Goal: Find contact information: Find contact information

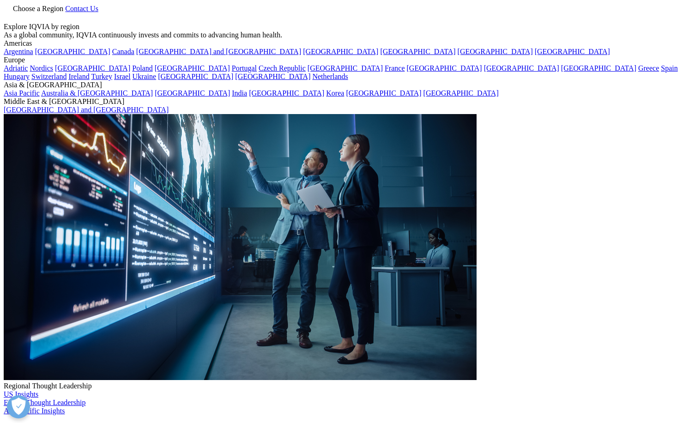
click at [65, 12] on link "Choose a Region" at bounding box center [34, 9] width 61 height 8
drag, startPoint x: 38, startPoint y: 136, endPoint x: 57, endPoint y: 136, distance: 18.9
click at [38, 55] on link "[GEOGRAPHIC_DATA]" at bounding box center [72, 52] width 75 height 8
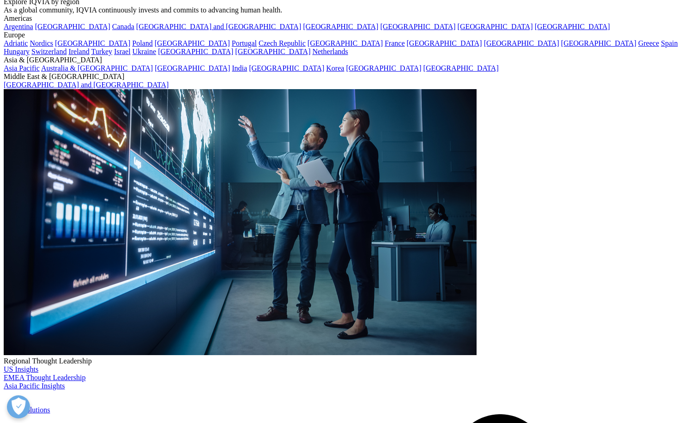
scroll to position [46, 0]
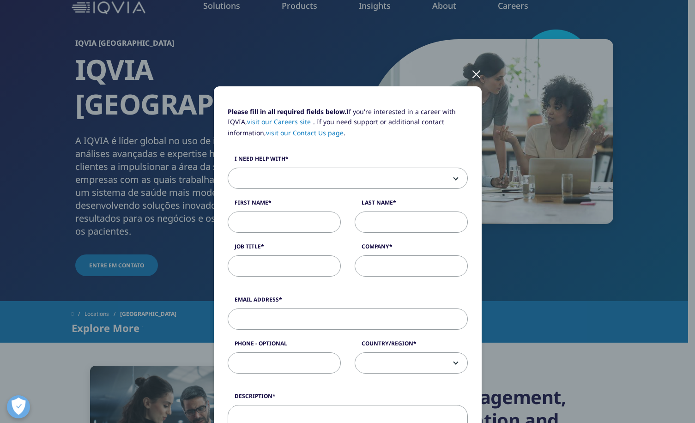
click at [473, 73] on div at bounding box center [476, 73] width 11 height 25
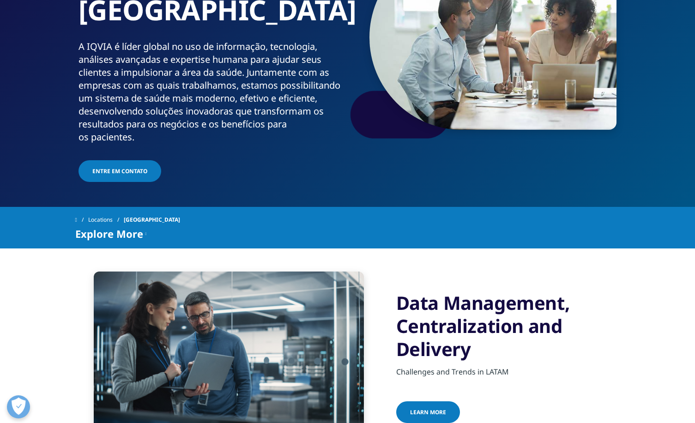
scroll to position [0, 0]
